Goal: Information Seeking & Learning: Learn about a topic

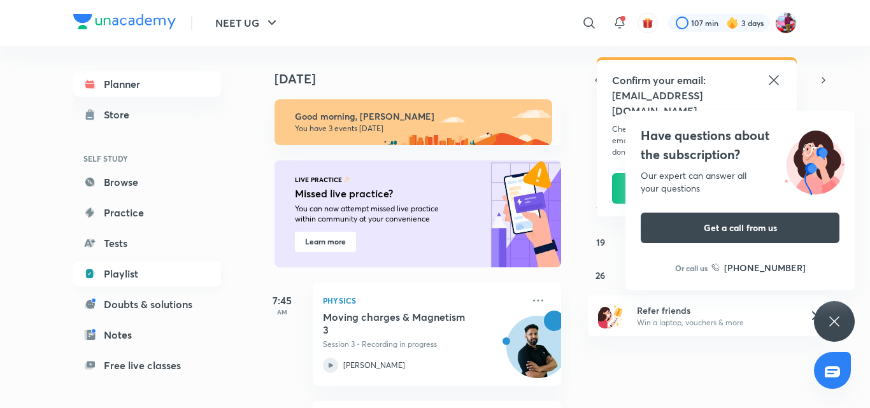
click at [131, 276] on link "Playlist" at bounding box center [147, 273] width 148 height 25
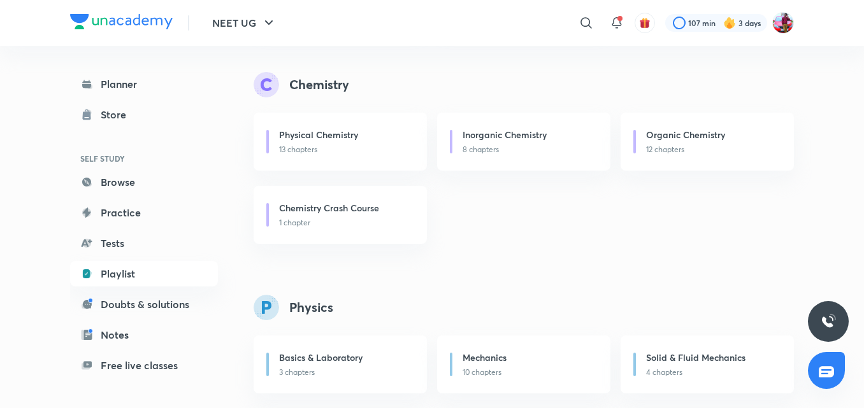
scroll to position [510, 0]
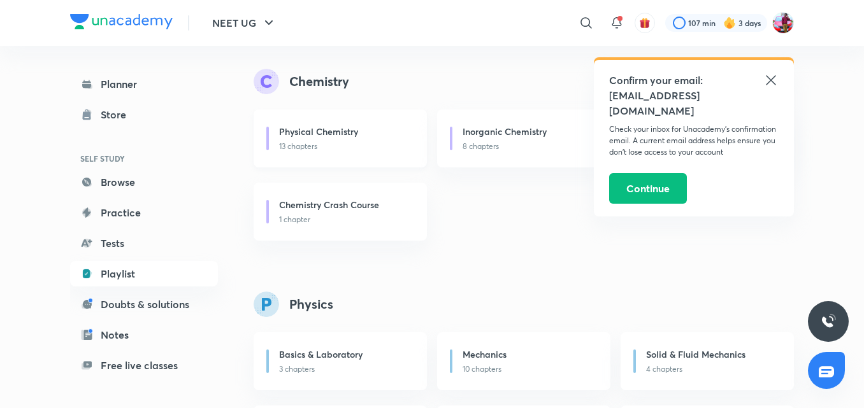
click at [365, 156] on div "Physical Chemistry 13 chapters" at bounding box center [340, 139] width 173 height 58
click at [771, 87] on icon at bounding box center [770, 80] width 15 height 15
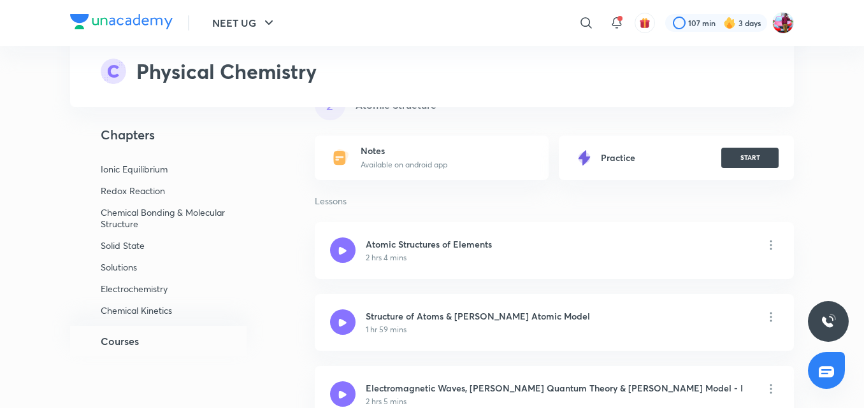
scroll to position [131, 0]
click at [139, 296] on div "General Topics & Mole Concept Atomic Structure Chemical Equilibrium Gases & Liq…" at bounding box center [172, 239] width 204 height 173
click at [139, 292] on p "Chemical Kinetics" at bounding box center [163, 288] width 124 height 11
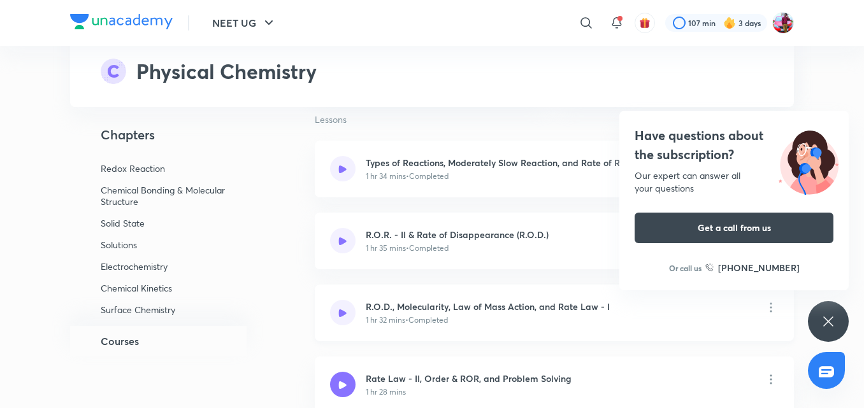
scroll to position [8457, 0]
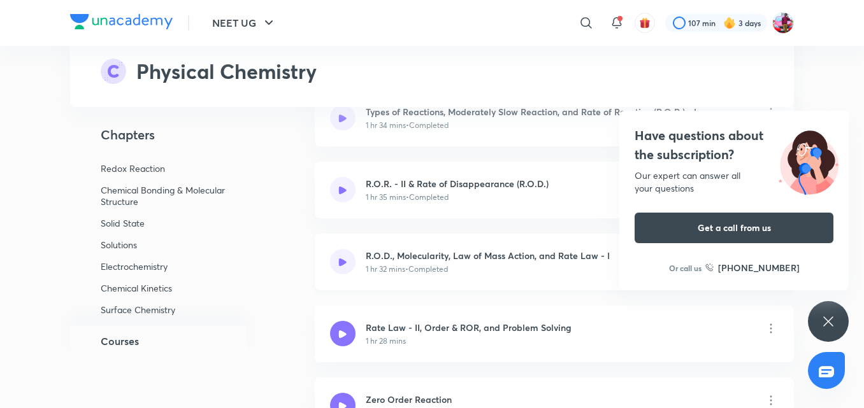
click at [416, 262] on div "R.O.D., Molecularity, Law of Mass Action, and Rate Law - I 1 hr 32 mins • Compl…" at bounding box center [488, 262] width 244 height 26
click at [828, 322] on icon at bounding box center [828, 322] width 10 height 10
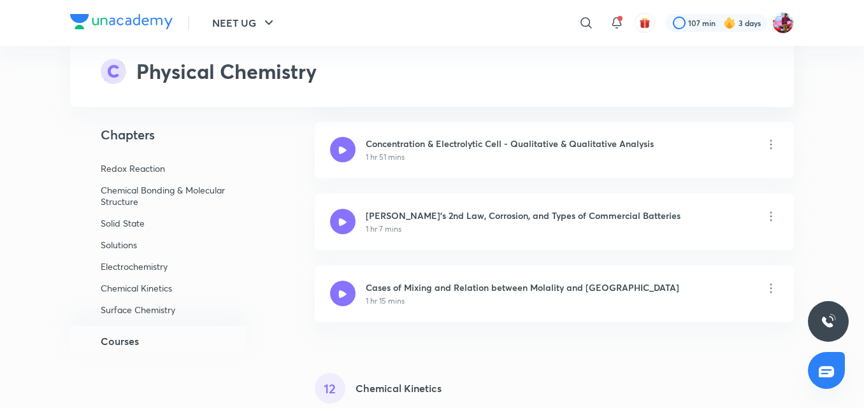
scroll to position [7989, 0]
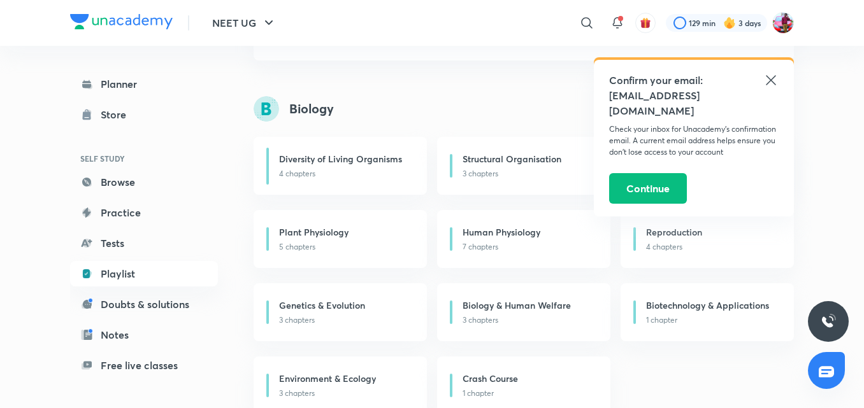
scroll to position [127, 0]
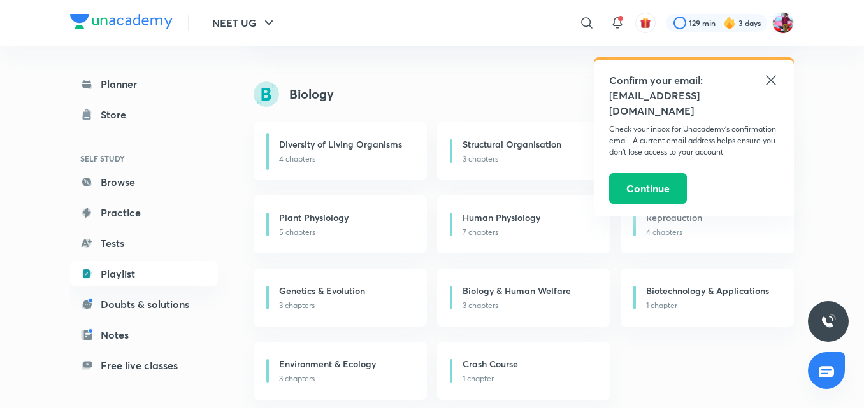
click at [771, 81] on icon at bounding box center [771, 80] width 10 height 10
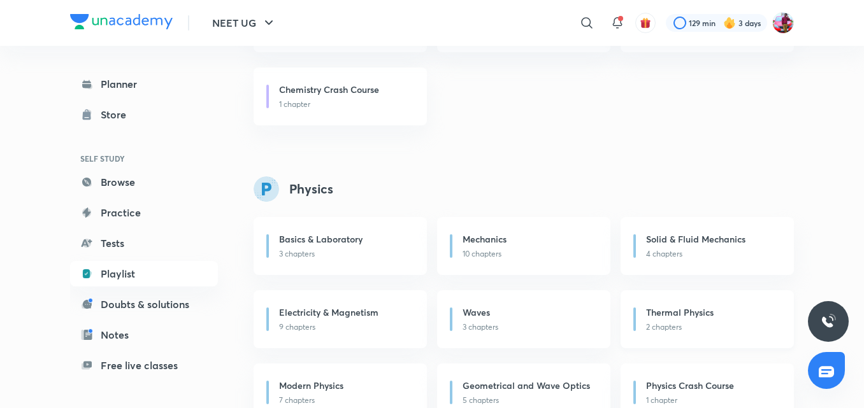
scroll to position [661, 0]
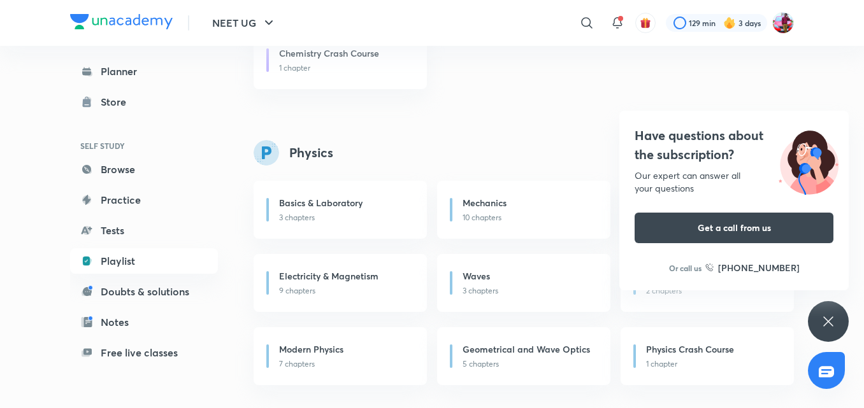
click at [817, 320] on div "Have questions about the subscription? Our expert can answer all your questions…" at bounding box center [828, 321] width 41 height 41
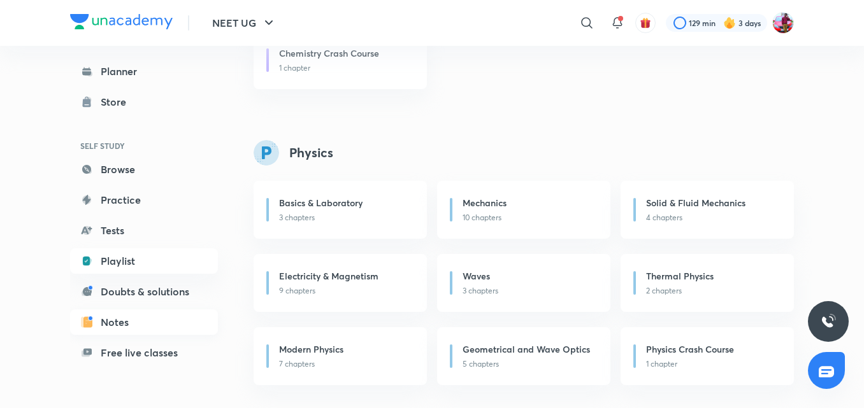
click at [114, 325] on link "Notes" at bounding box center [144, 322] width 148 height 25
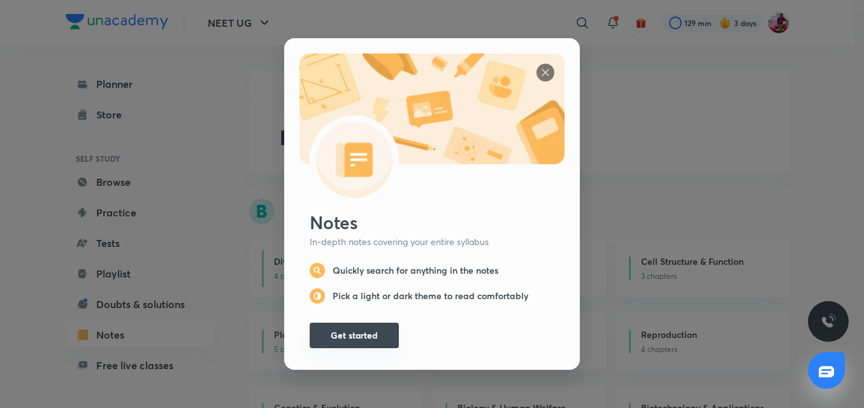
click at [363, 336] on button "Get started" at bounding box center [354, 335] width 89 height 25
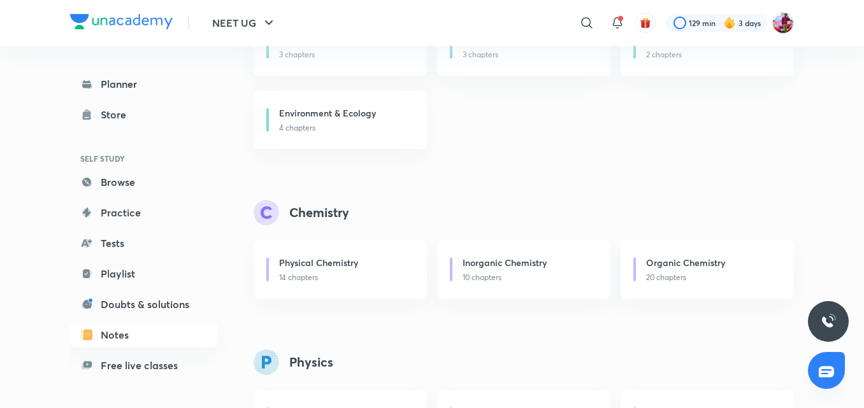
scroll to position [382, 0]
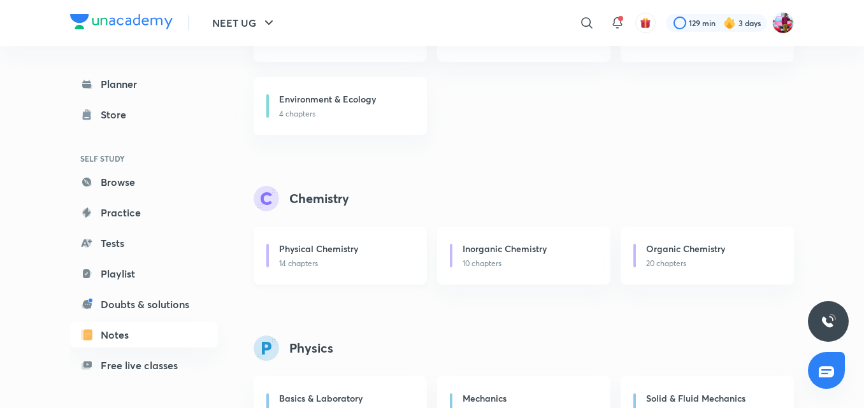
click at [350, 264] on p "14 chapters" at bounding box center [345, 263] width 132 height 11
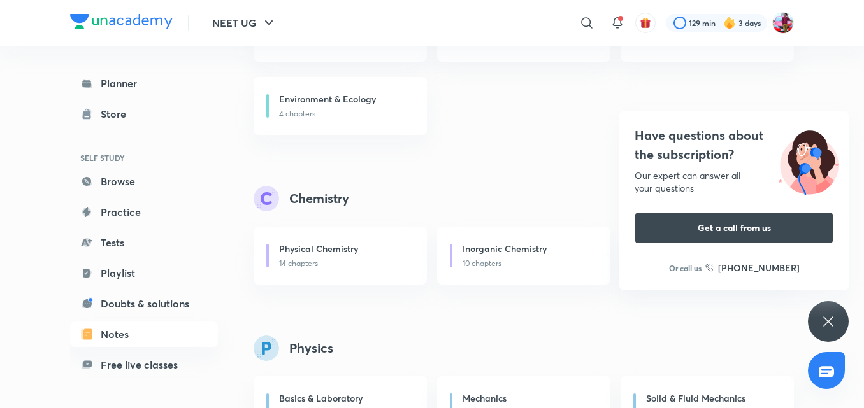
scroll to position [0, 0]
click at [125, 178] on link "Browse" at bounding box center [144, 181] width 148 height 25
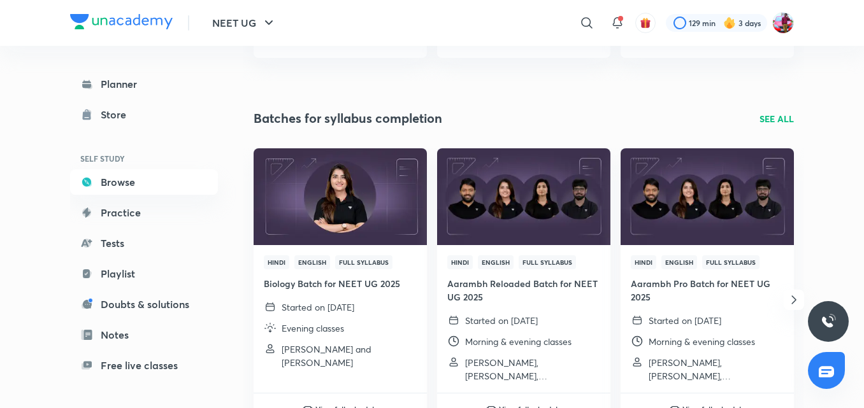
scroll to position [382, 0]
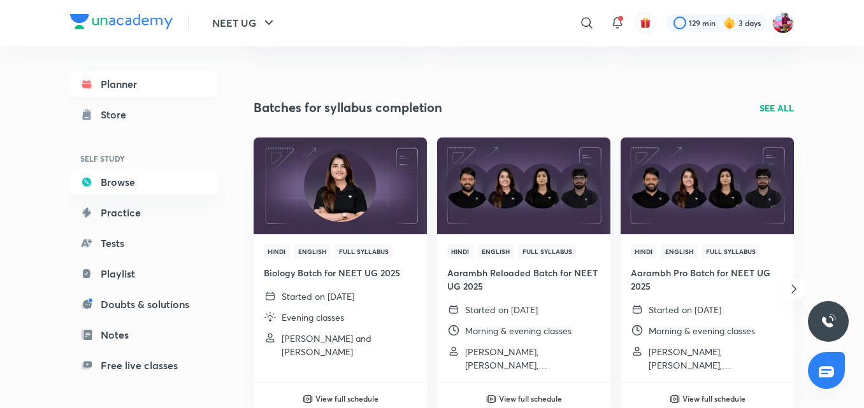
click at [103, 92] on link "Planner" at bounding box center [144, 83] width 148 height 25
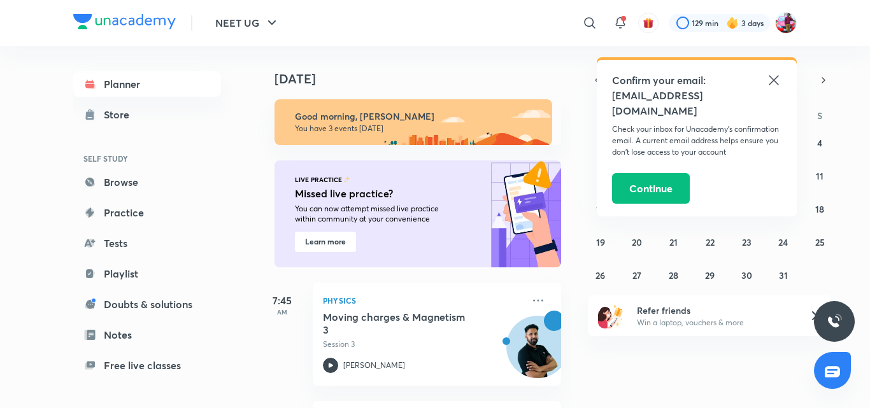
click at [771, 73] on icon at bounding box center [773, 80] width 15 height 15
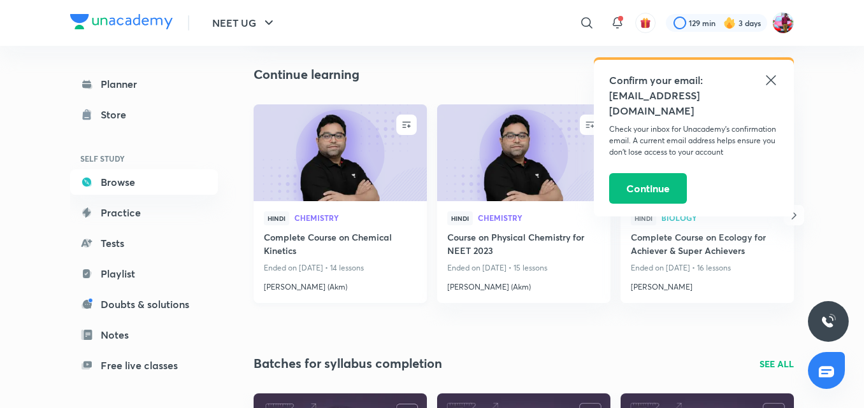
scroll to position [127, 0]
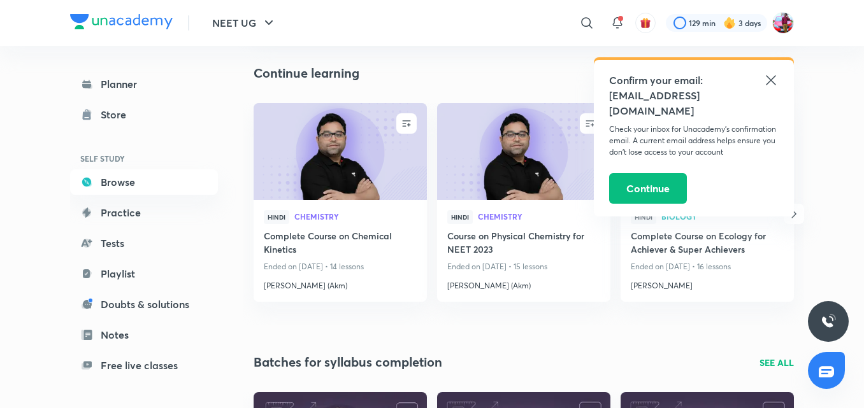
click at [773, 82] on icon at bounding box center [770, 80] width 15 height 15
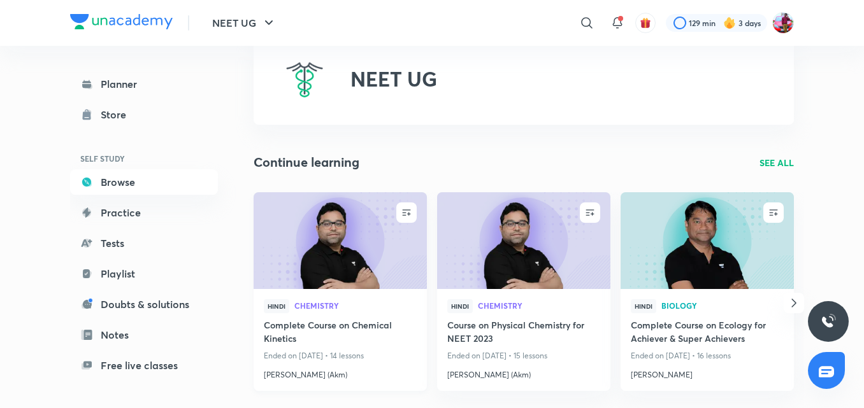
scroll to position [0, 0]
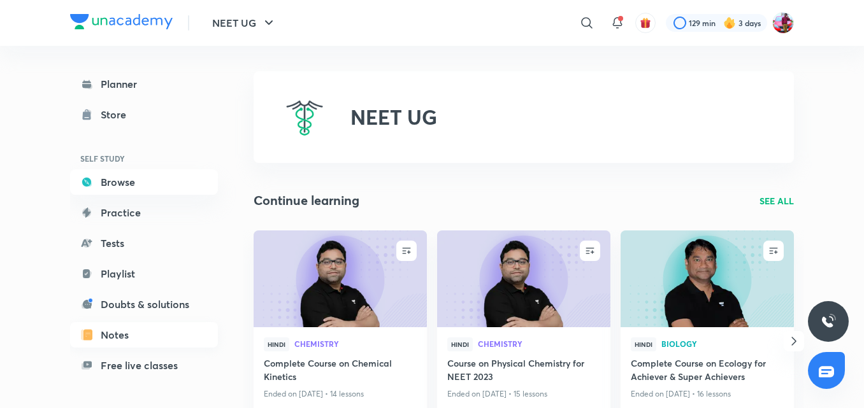
click at [106, 338] on link "Notes" at bounding box center [144, 334] width 148 height 25
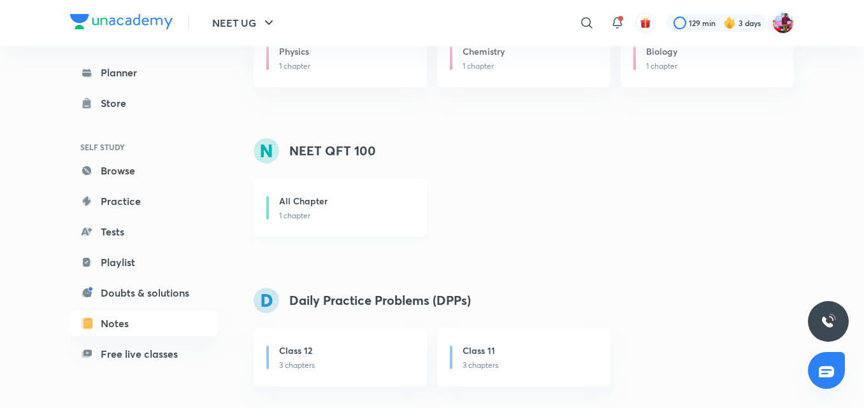
scroll to position [1027, 0]
click at [362, 181] on div "All Chapter 1 chapter" at bounding box center [340, 207] width 173 height 58
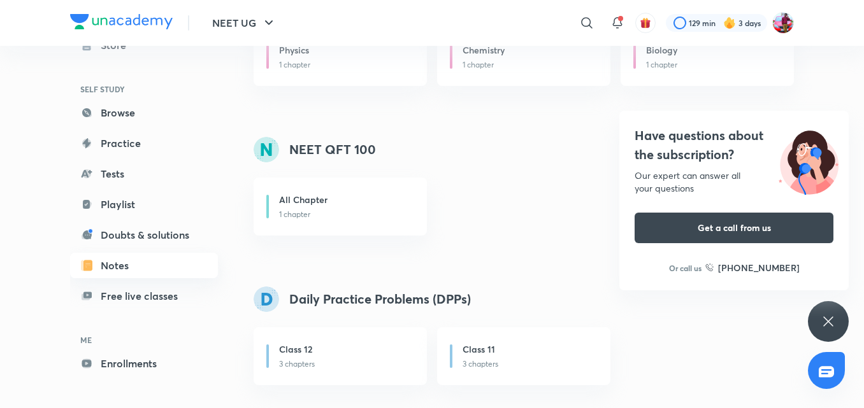
scroll to position [0, 0]
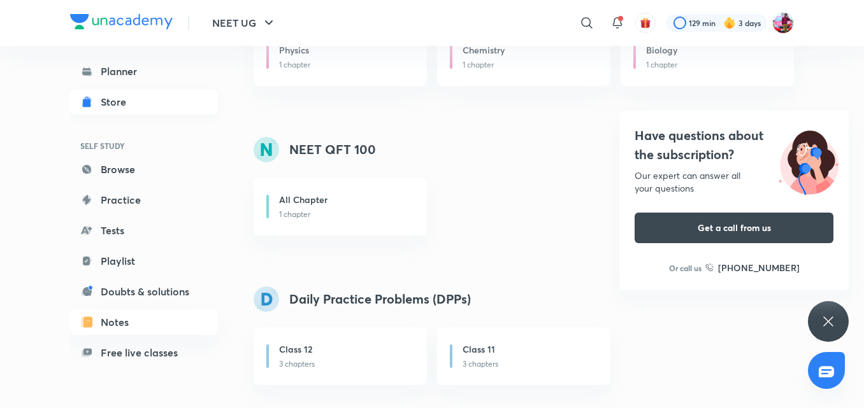
click at [120, 101] on div "Store" at bounding box center [117, 101] width 33 height 15
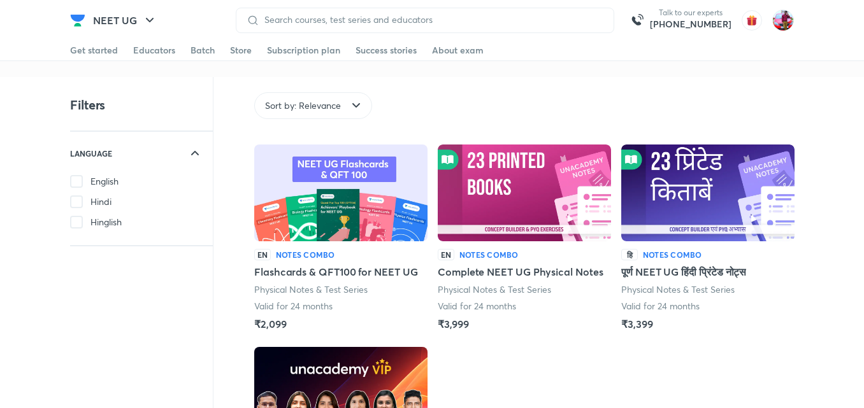
click at [543, 213] on img at bounding box center [524, 193] width 173 height 97
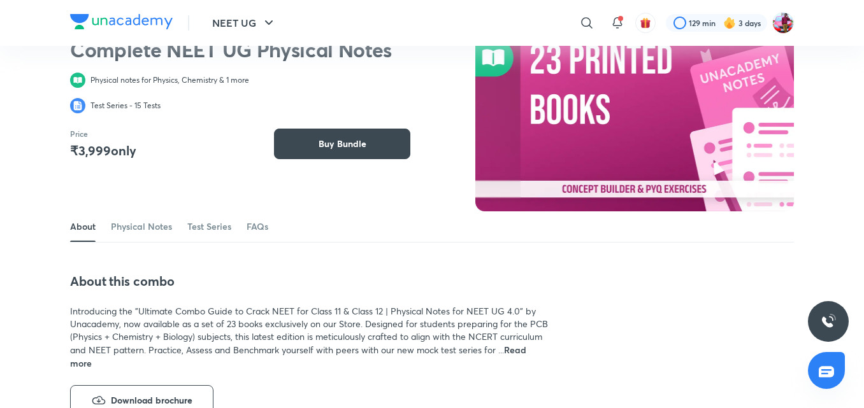
scroll to position [43, 0]
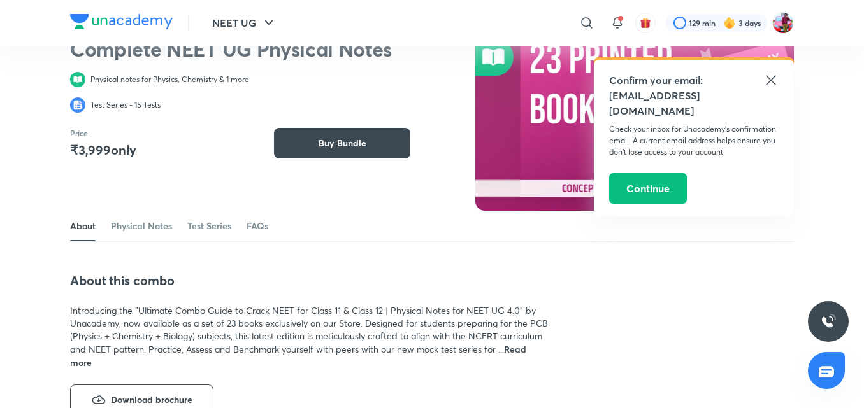
click at [769, 85] on icon at bounding box center [770, 80] width 15 height 15
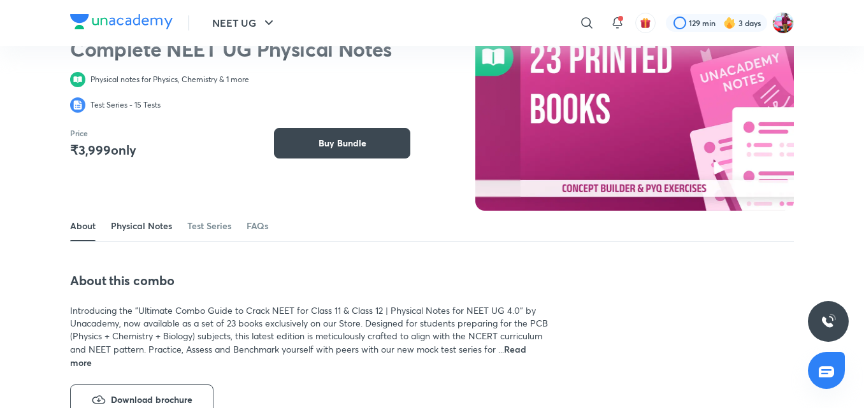
click at [132, 225] on link "Physical Notes" at bounding box center [141, 226] width 61 height 31
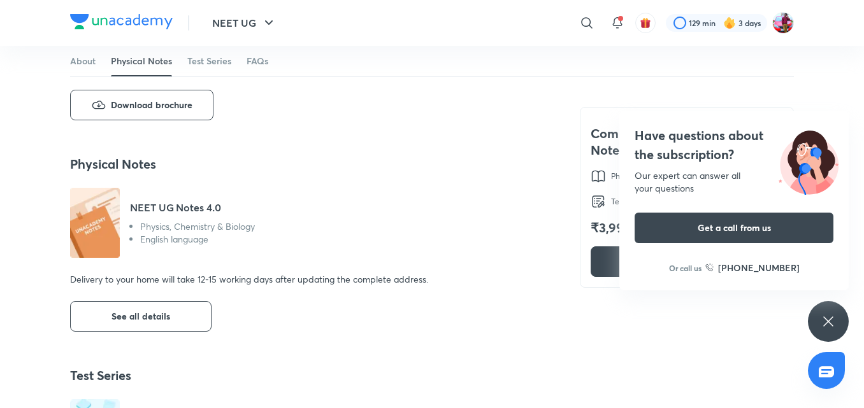
scroll to position [362, 0]
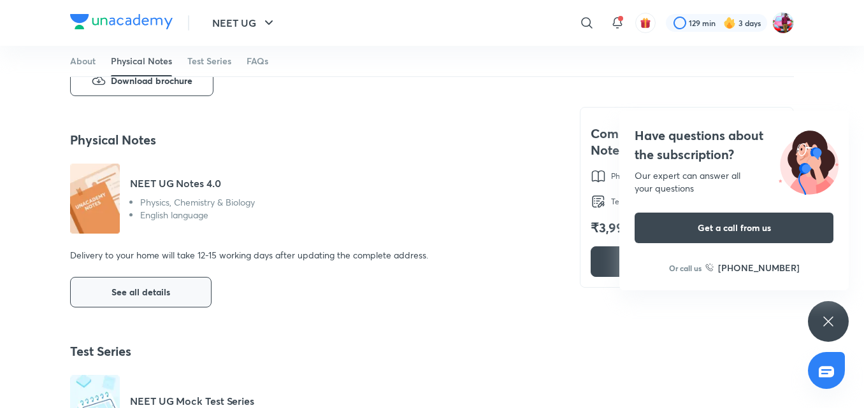
click at [159, 292] on span "See all details" at bounding box center [140, 292] width 59 height 13
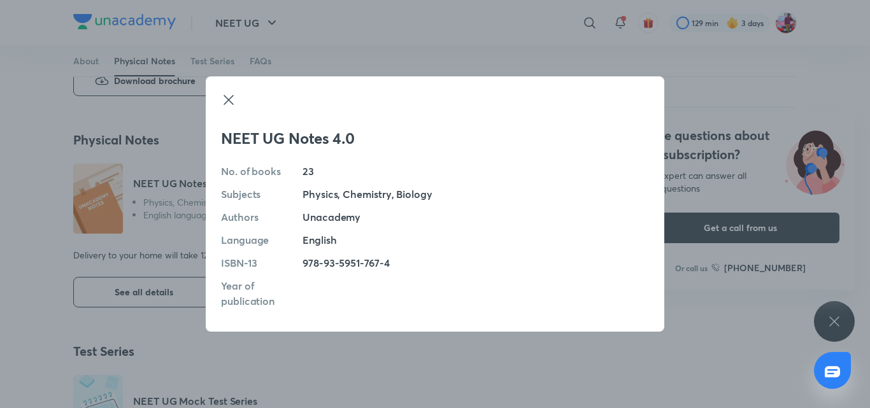
click at [231, 101] on icon at bounding box center [228, 99] width 15 height 15
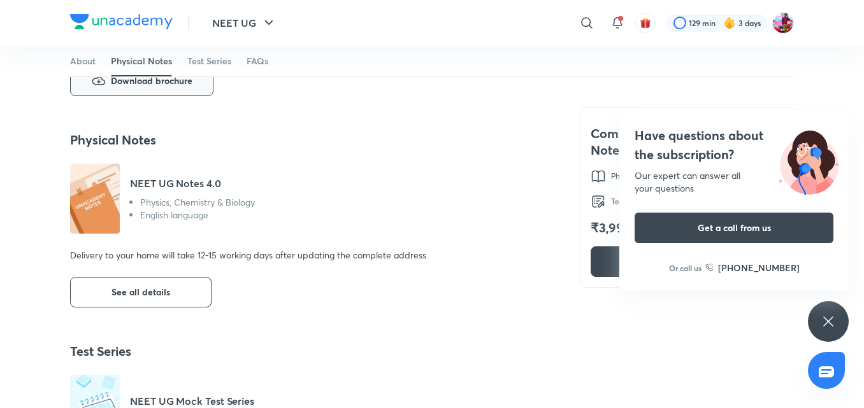
click at [161, 85] on span "Download brochure" at bounding box center [152, 80] width 82 height 15
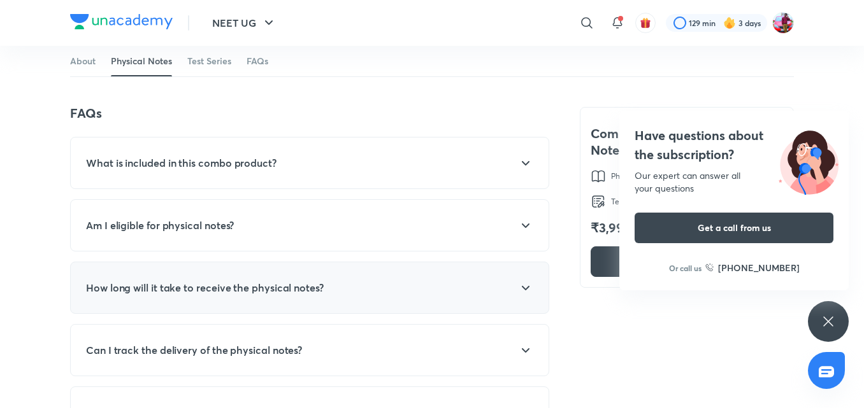
scroll to position [829, 0]
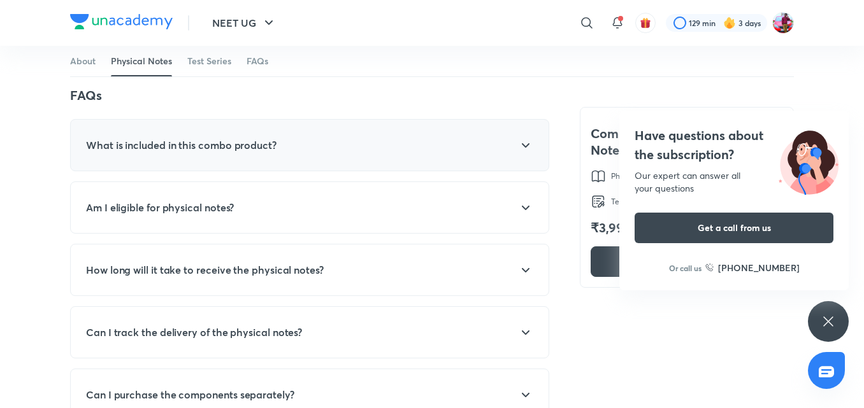
click at [275, 127] on div "What is included in this combo product? The product consists of a test series, …" at bounding box center [309, 145] width 479 height 52
click at [535, 148] on div "What is included in this combo product? The product consists of a test series, …" at bounding box center [309, 145] width 479 height 52
click at [510, 152] on div at bounding box center [488, 145] width 89 height 15
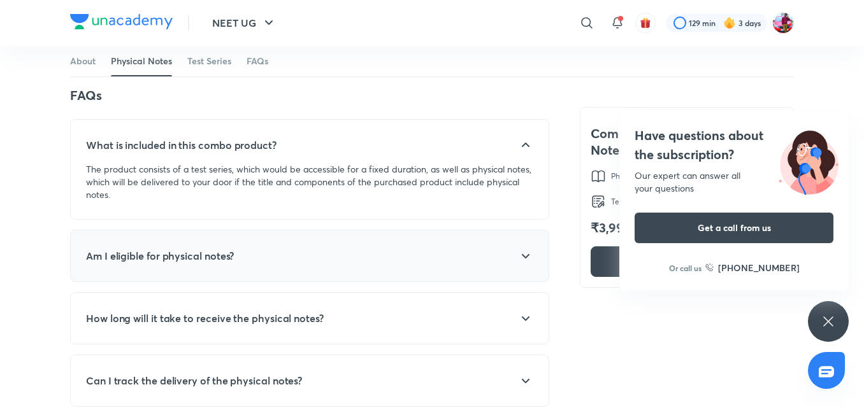
click at [405, 239] on div "Am I eligible for physical notes? Please check the description of the combo to …" at bounding box center [309, 256] width 479 height 52
click at [509, 257] on div at bounding box center [488, 255] width 89 height 15
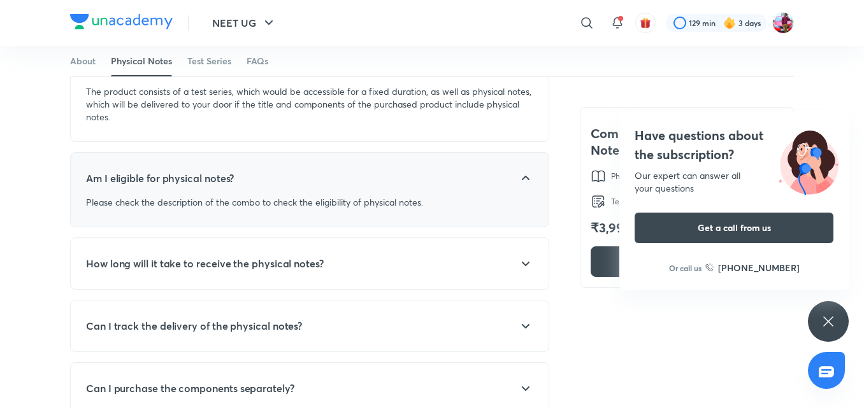
scroll to position [914, 0]
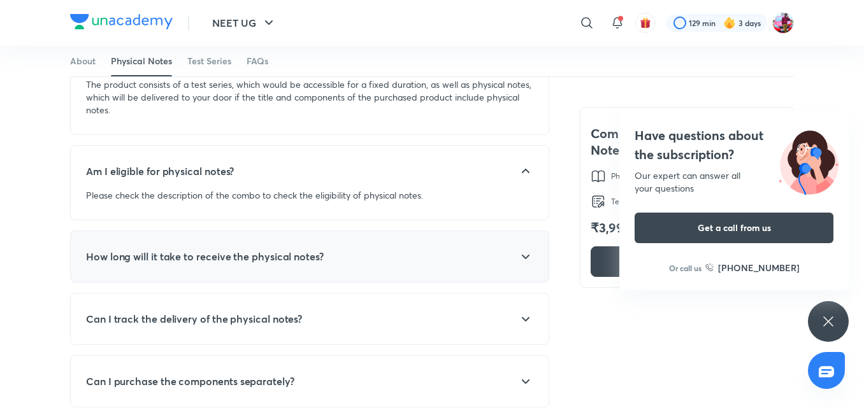
click at [499, 242] on div "How long will it take to receive the physical notes? This is applicable only if…" at bounding box center [309, 257] width 479 height 52
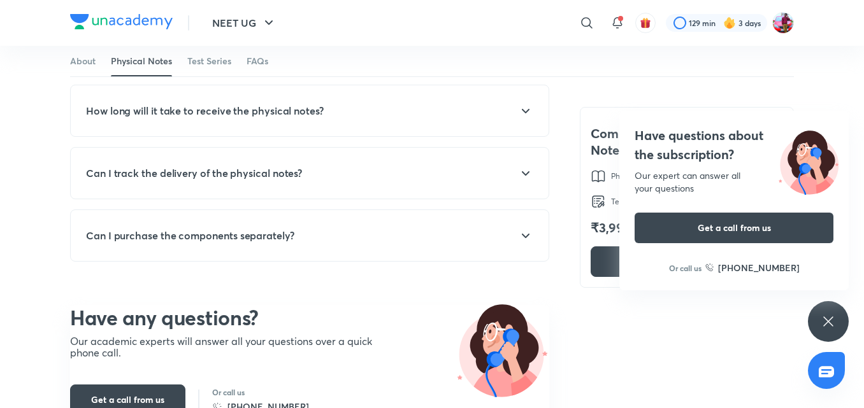
scroll to position [1022, 0]
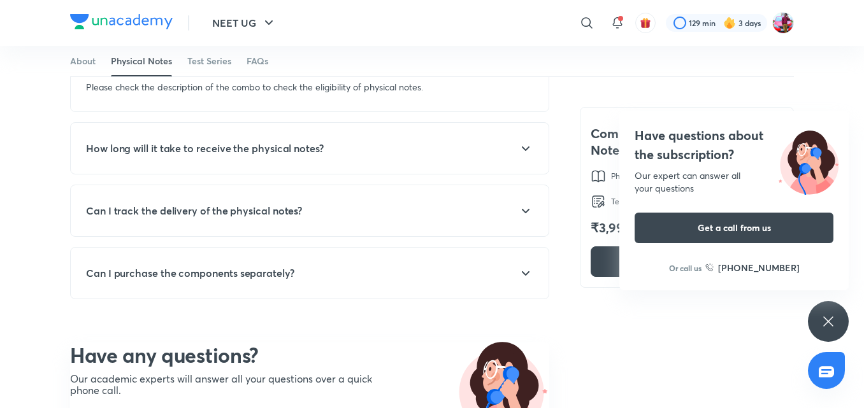
click at [823, 322] on icon at bounding box center [827, 321] width 15 height 15
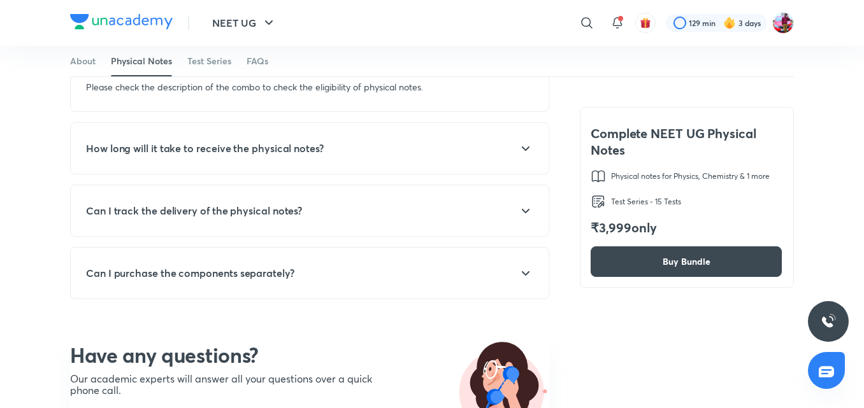
click at [599, 179] on img at bounding box center [597, 176] width 15 height 15
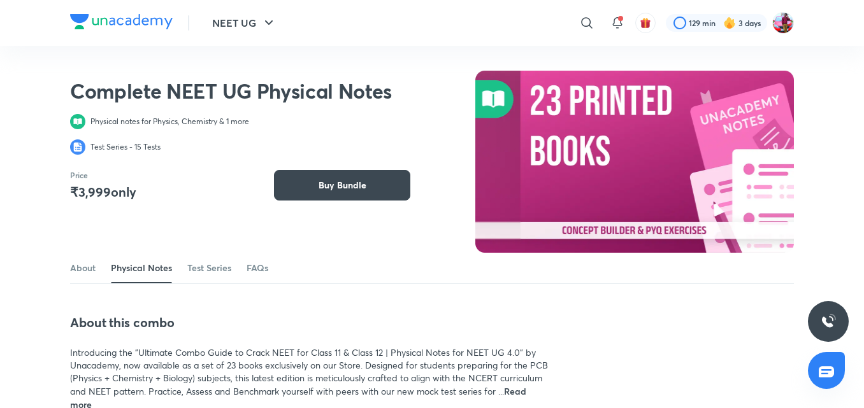
scroll to position [0, 0]
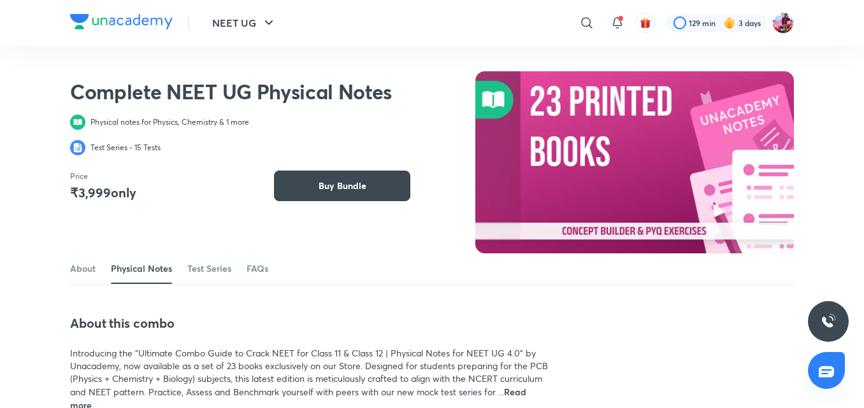
click at [611, 199] on img at bounding box center [634, 162] width 318 height 182
click at [232, 31] on button "NEET UG" at bounding box center [244, 22] width 80 height 25
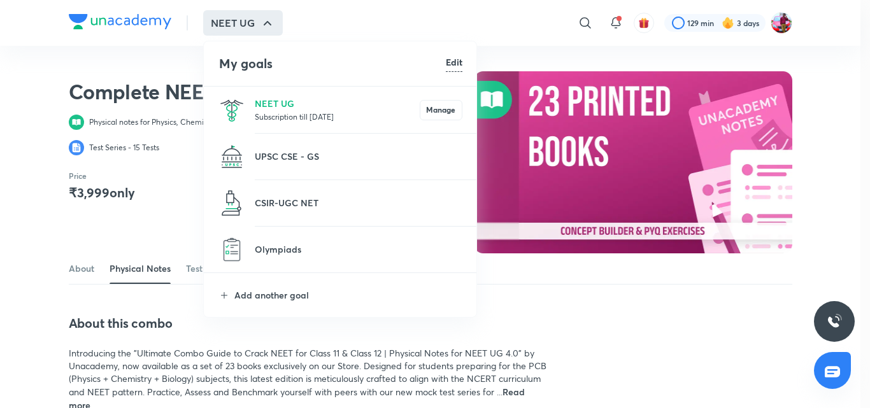
click at [162, 49] on div at bounding box center [435, 204] width 870 height 408
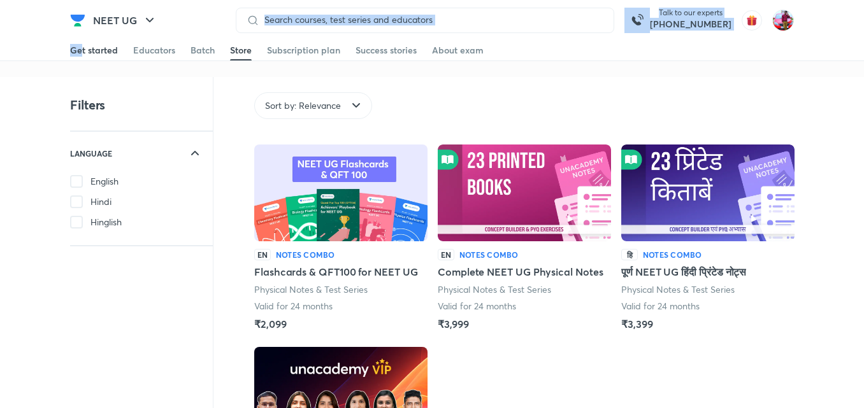
drag, startPoint x: 88, startPoint y: 39, endPoint x: 83, endPoint y: 50, distance: 11.7
click at [83, 41] on header "NEET UG Talk to our experts +91-8585858585 Get started Educators Batch Store Su…" at bounding box center [432, 20] width 864 height 41
click at [85, 50] on div "Get started" at bounding box center [94, 50] width 48 height 13
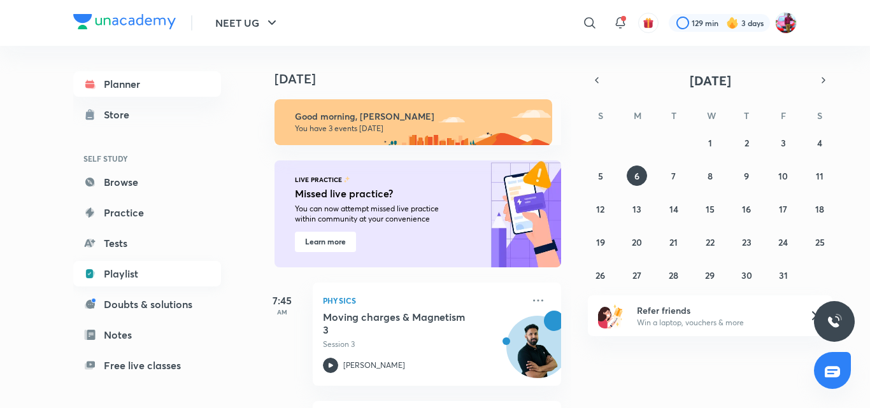
click at [139, 273] on link "Playlist" at bounding box center [147, 273] width 148 height 25
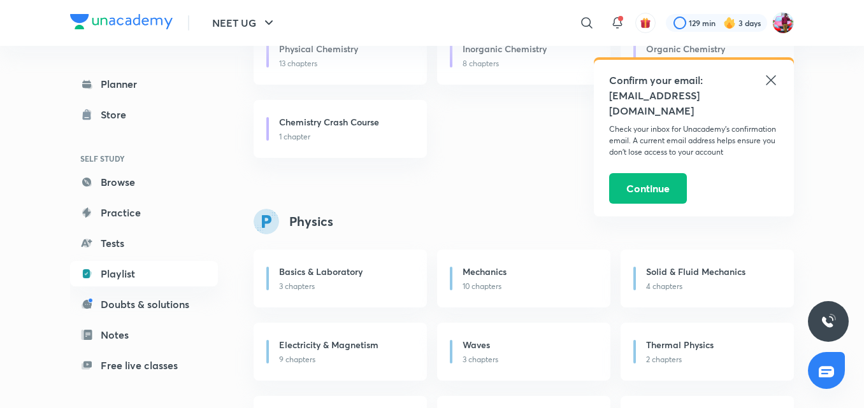
scroll to position [594, 0]
click at [764, 78] on icon at bounding box center [770, 80] width 15 height 15
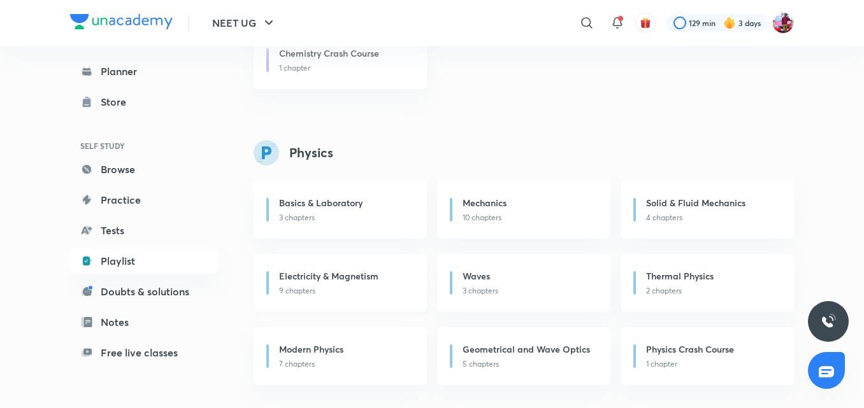
scroll to position [491, 0]
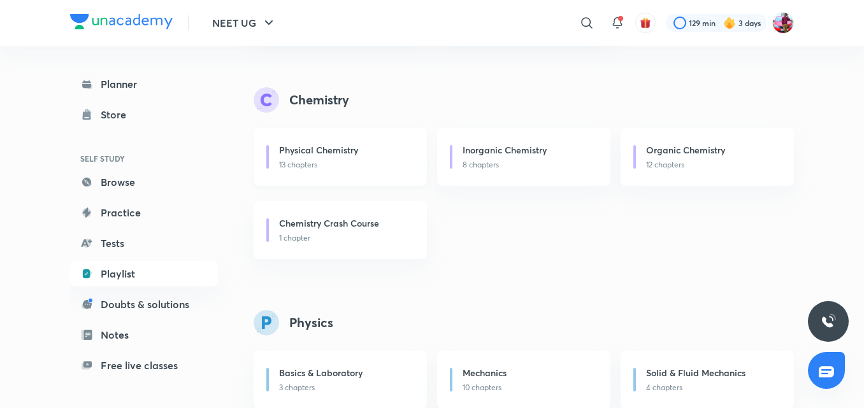
click at [343, 149] on h6 "Physical Chemistry" at bounding box center [318, 149] width 79 height 13
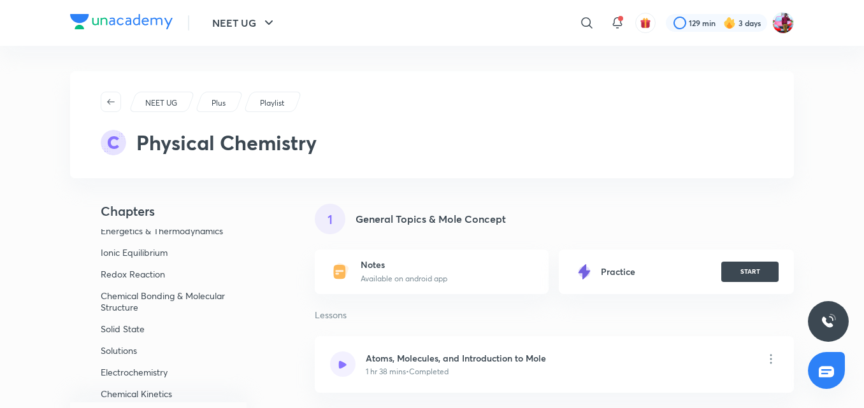
scroll to position [131, 0]
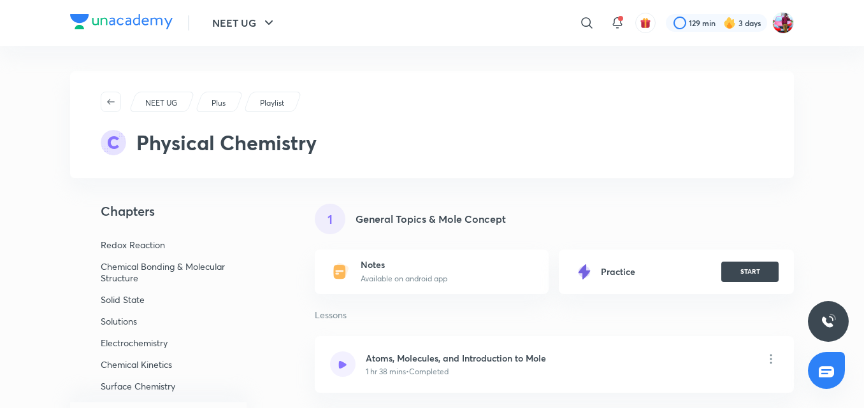
click at [157, 366] on p "Chemical Kinetics" at bounding box center [163, 364] width 124 height 11
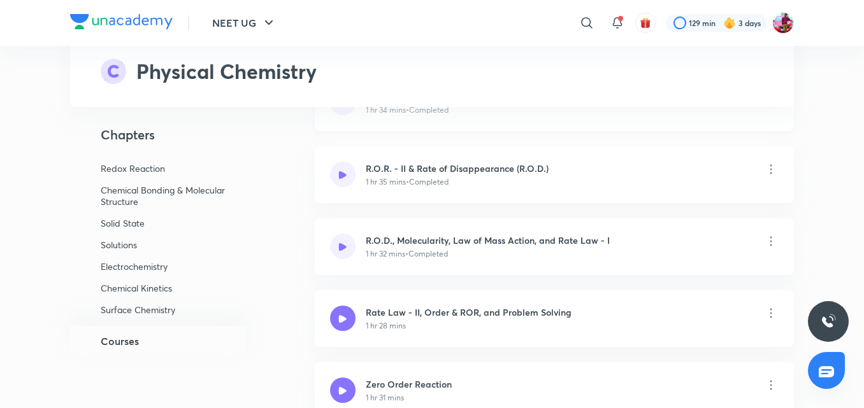
scroll to position [8542, 0]
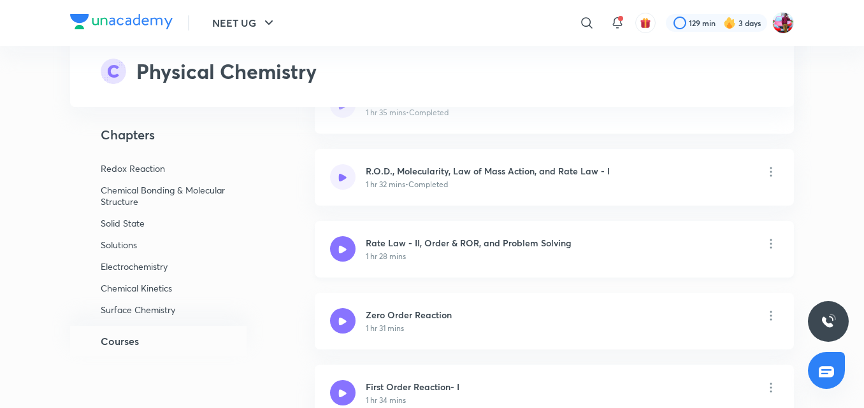
click at [450, 257] on div "1 hr 28 mins" at bounding box center [469, 256] width 206 height 11
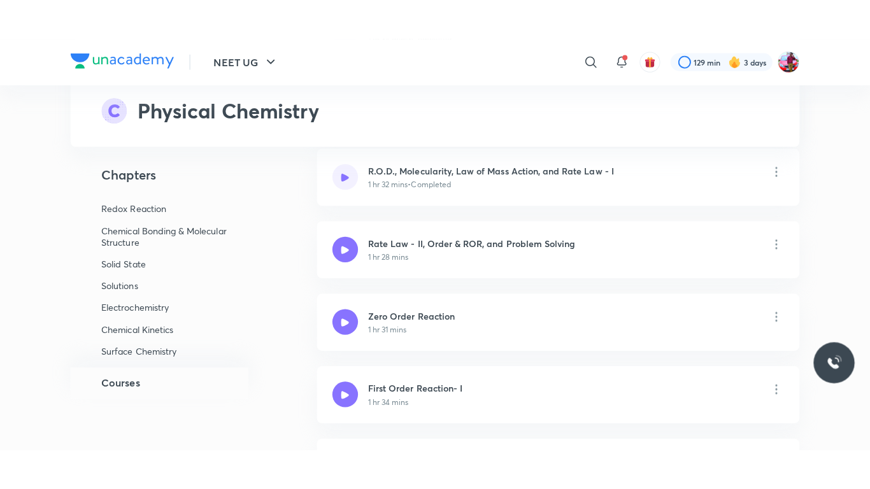
scroll to position [8626, 0]
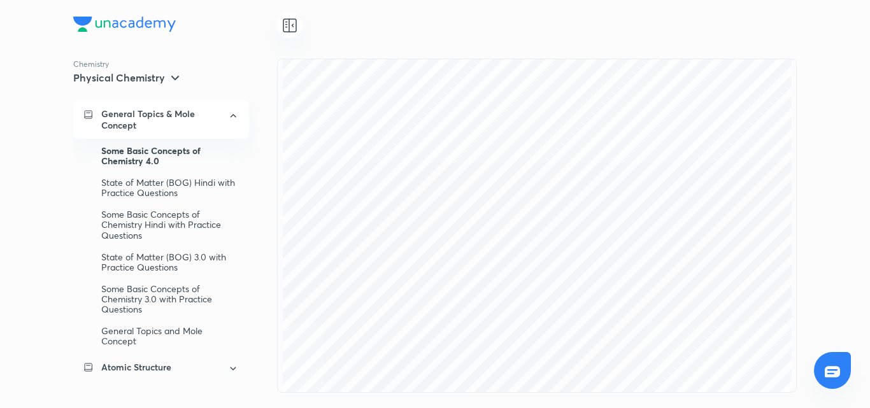
scroll to position [304, 0]
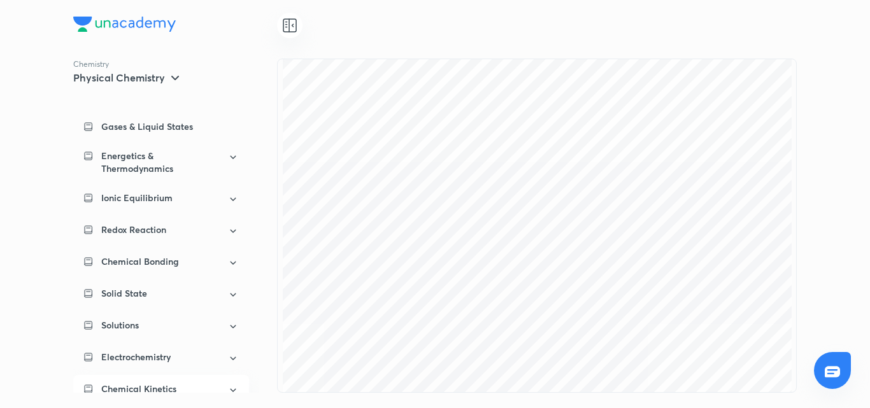
click at [154, 383] on p "Chemical Kinetics" at bounding box center [138, 389] width 75 height 13
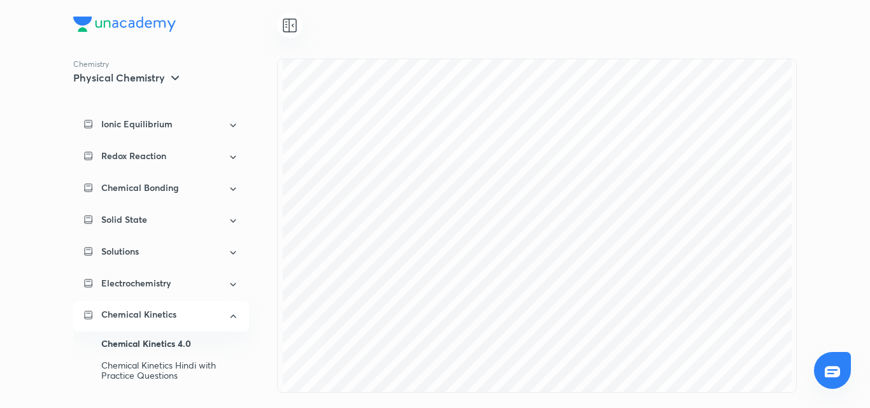
scroll to position [43, 0]
click at [289, 24] on icon at bounding box center [289, 25] width 15 height 15
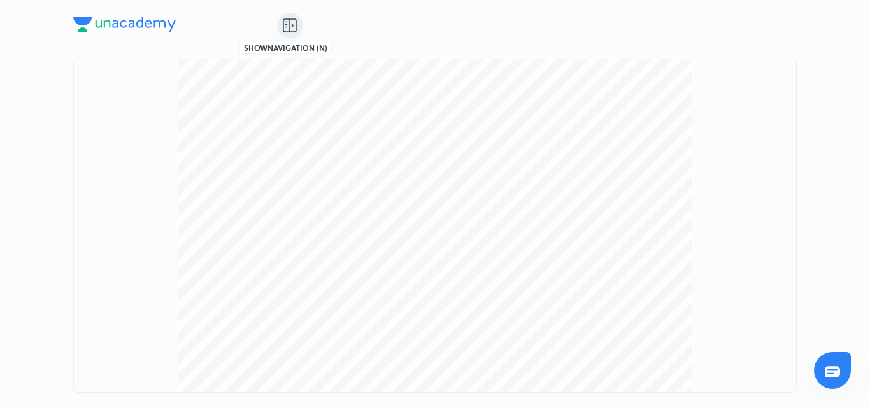
scroll to position [201, 0]
click at [289, 24] on icon at bounding box center [289, 25] width 15 height 15
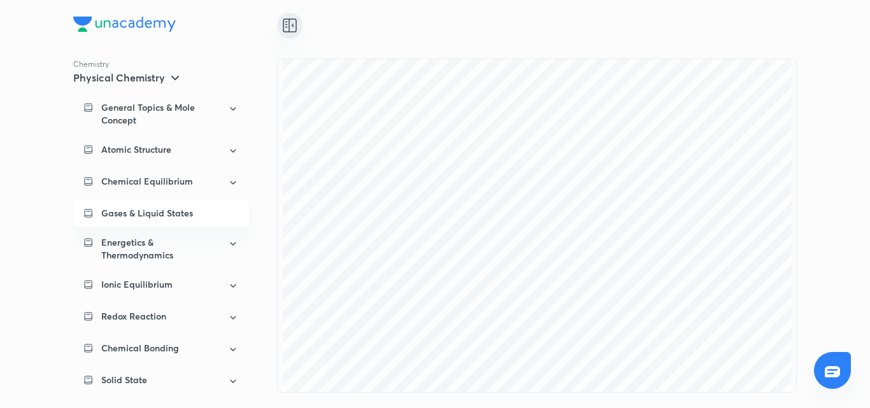
scroll to position [0, 0]
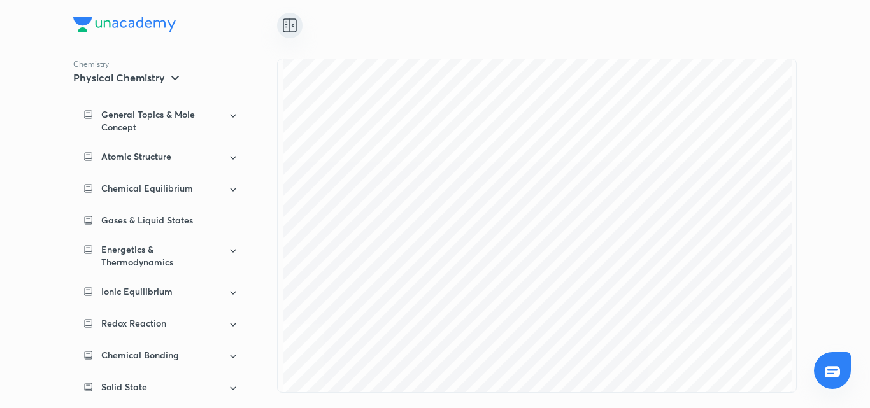
click at [344, 25] on div at bounding box center [537, 25] width 520 height 25
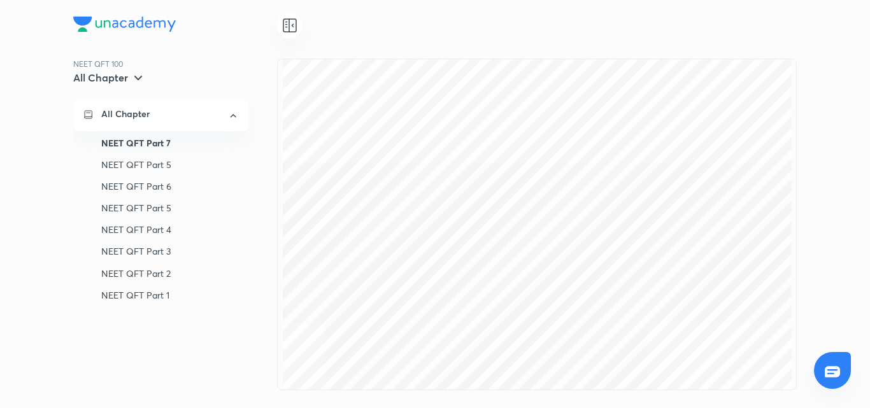
scroll to position [764, 0]
click at [155, 290] on div "NEET QFT Part 1" at bounding box center [170, 296] width 138 height 22
click at [131, 75] on icon at bounding box center [138, 77] width 15 height 15
click at [131, 75] on div at bounding box center [435, 204] width 870 height 408
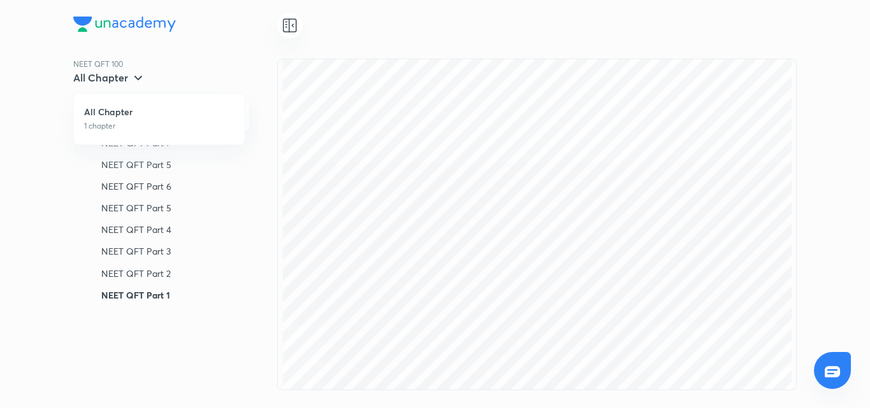
click at [627, 207] on div "All Chapter 1 chapter" at bounding box center [435, 208] width 870 height 399
click at [499, 194] on div "All Chapter 1 chapter" at bounding box center [435, 208] width 870 height 399
click at [219, 220] on div "All Chapter 1 chapter" at bounding box center [435, 208] width 870 height 399
click at [788, 80] on div "All Chapter 1 chapter" at bounding box center [435, 208] width 870 height 399
click at [787, 96] on div "All Chapter 1 chapter" at bounding box center [435, 208] width 870 height 399
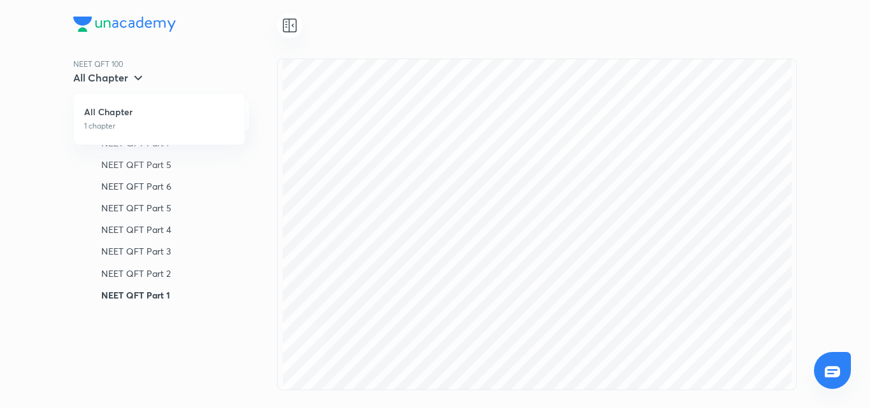
click at [136, 99] on ul "All Chapter 1 chapter" at bounding box center [159, 119] width 171 height 51
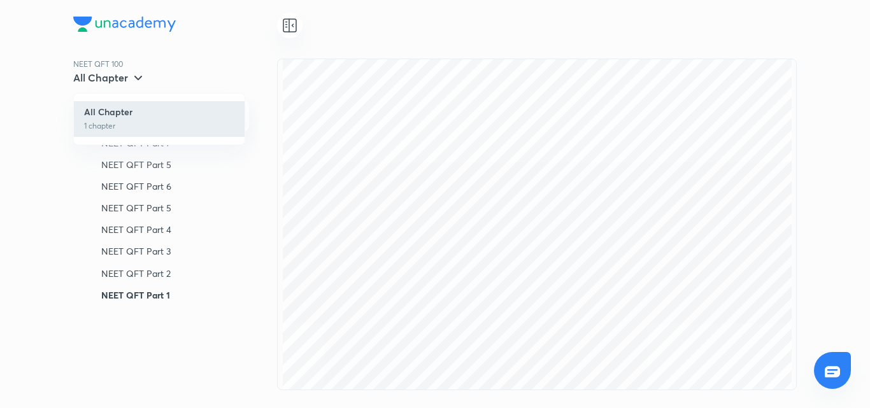
click at [132, 118] on li "All Chapter 1 chapter" at bounding box center [159, 119] width 171 height 36
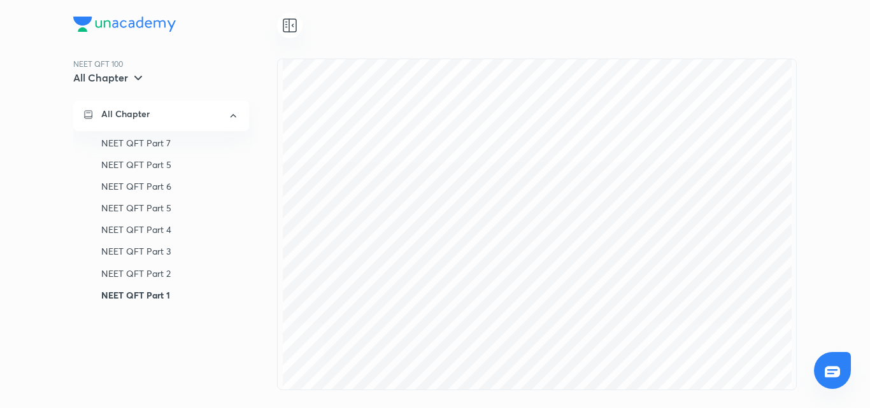
click at [130, 69] on p "NEET QFT 100" at bounding box center [175, 64] width 204 height 11
click at [138, 78] on icon at bounding box center [138, 77] width 15 height 15
click at [138, 78] on div at bounding box center [435, 204] width 870 height 408
